Goal: Check status

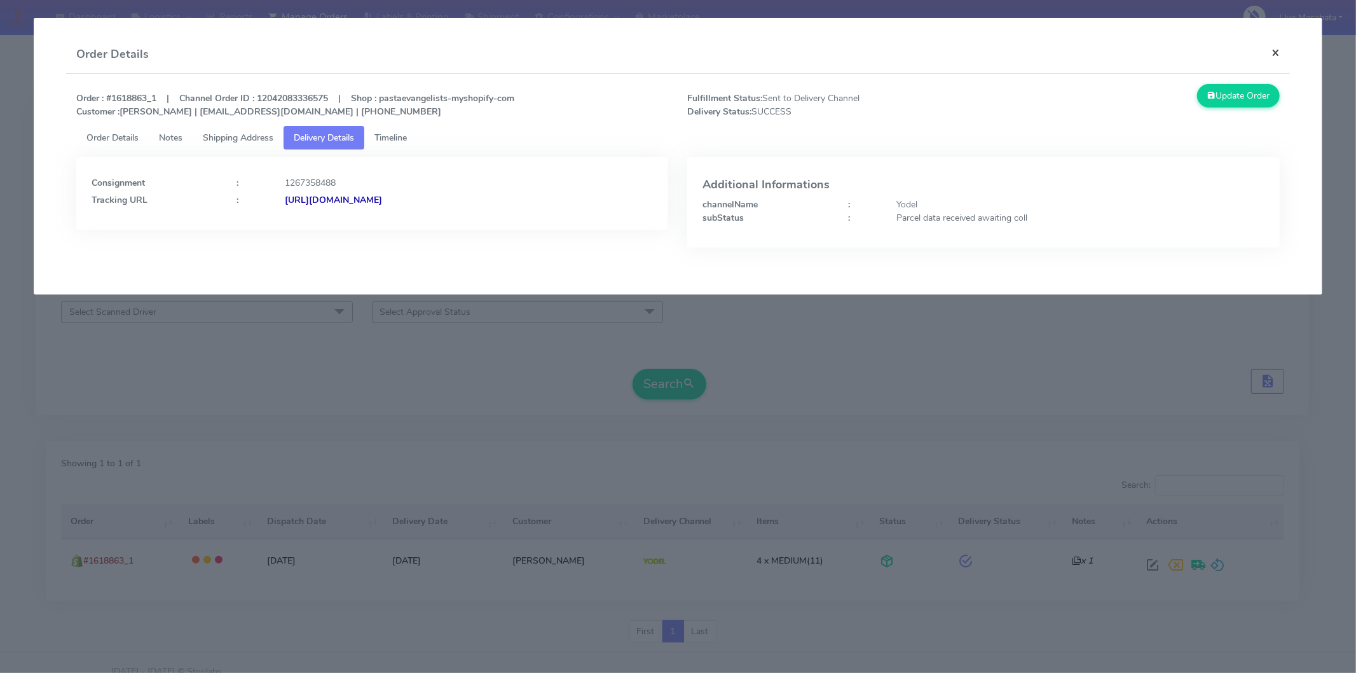
click at [1276, 50] on button "×" at bounding box center [1276, 53] width 29 height 34
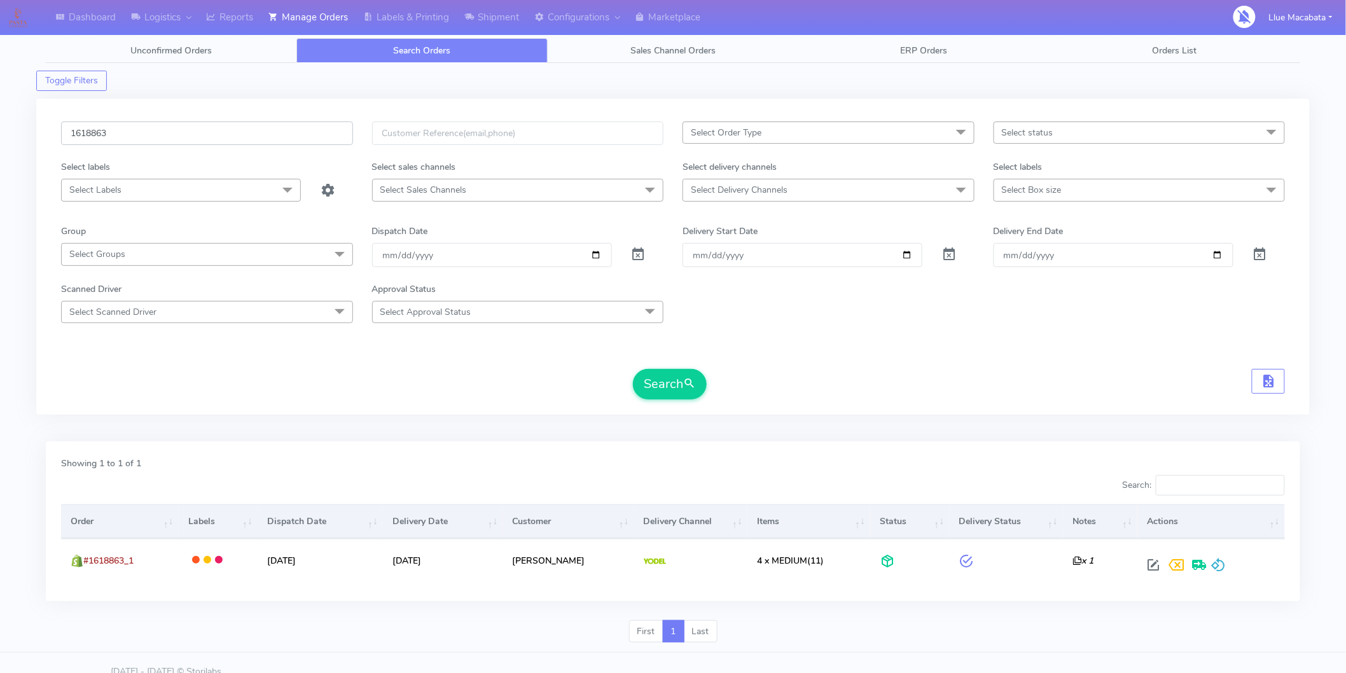
click at [155, 135] on input "1618863" at bounding box center [207, 133] width 292 height 24
paste input "7856"
type input "1617856"
click at [668, 391] on button "Search" at bounding box center [670, 384] width 74 height 31
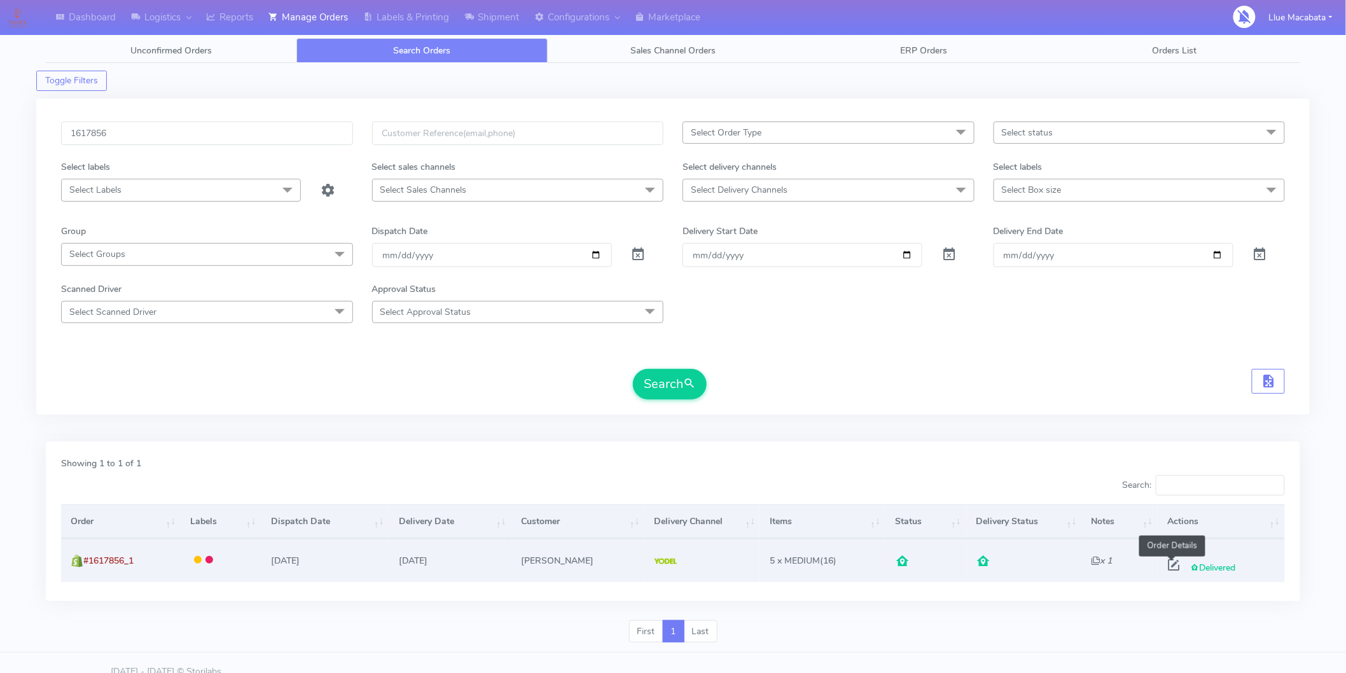
click at [1172, 564] on span at bounding box center [1173, 568] width 23 height 12
select select "5"
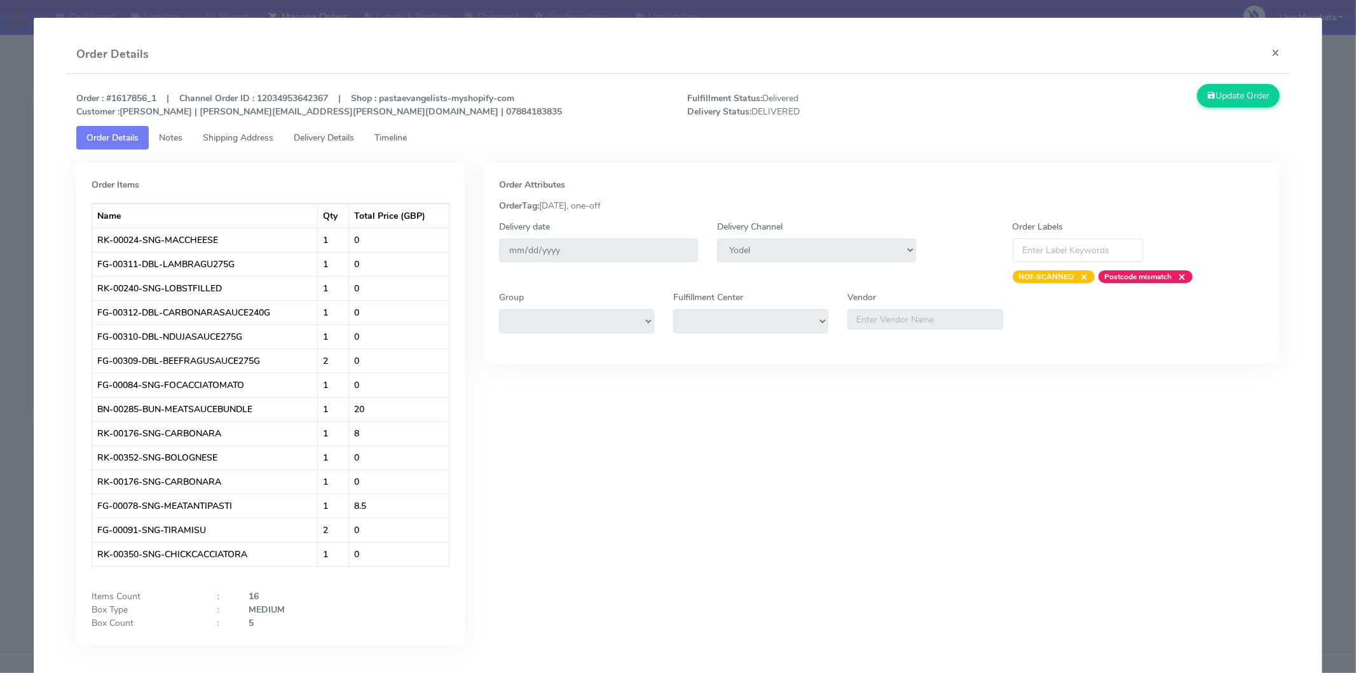
click at [385, 135] on span "Timeline" at bounding box center [391, 138] width 32 height 12
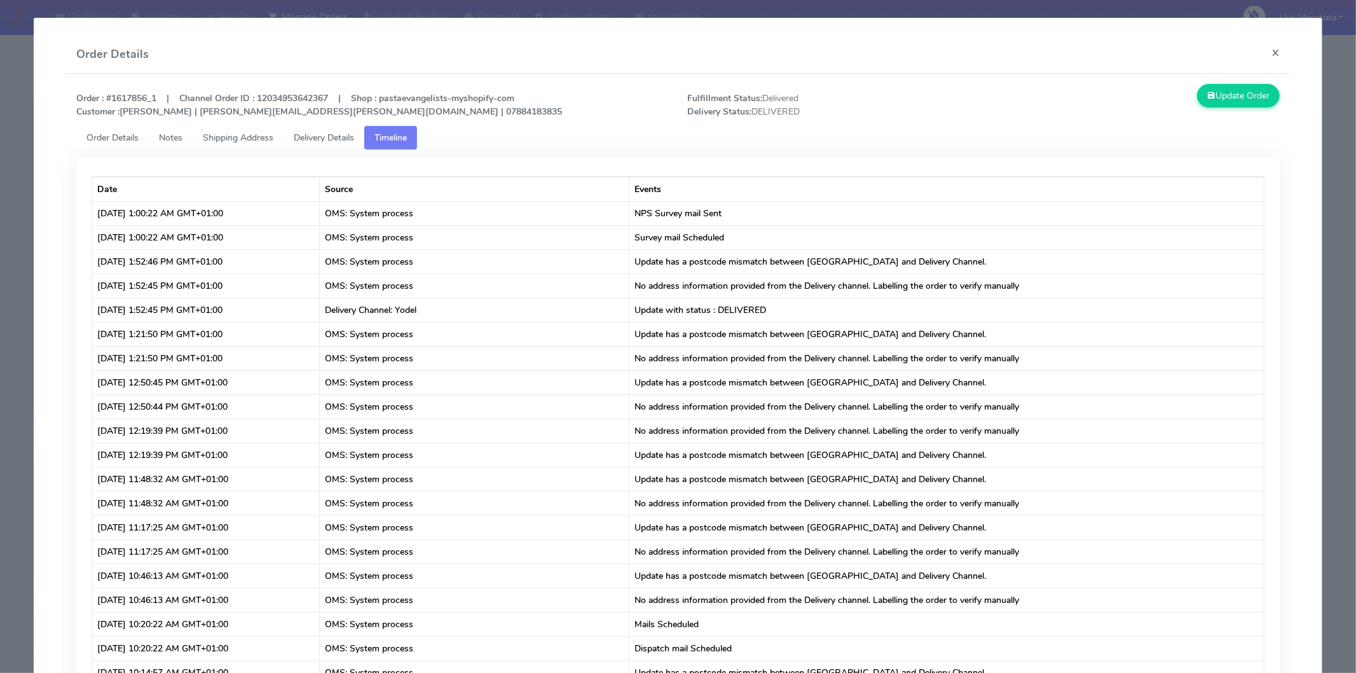
click at [345, 134] on span "Delivery Details" at bounding box center [324, 138] width 60 height 12
